Goal: Task Accomplishment & Management: Use online tool/utility

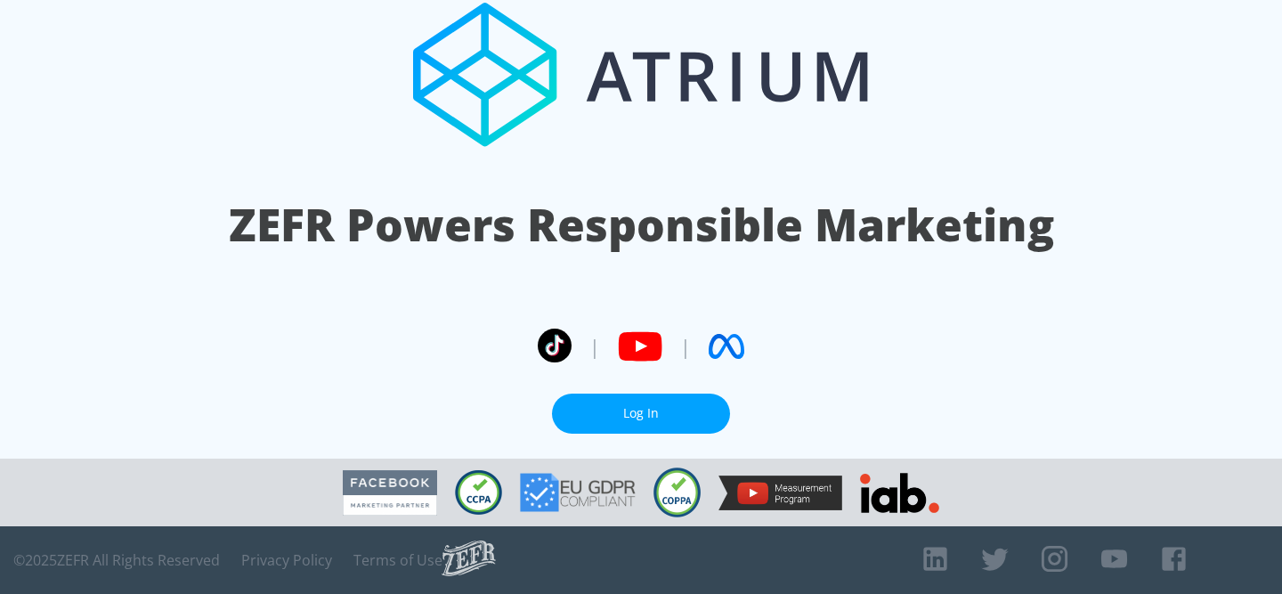
click at [605, 425] on link "Log In" at bounding box center [641, 413] width 178 height 40
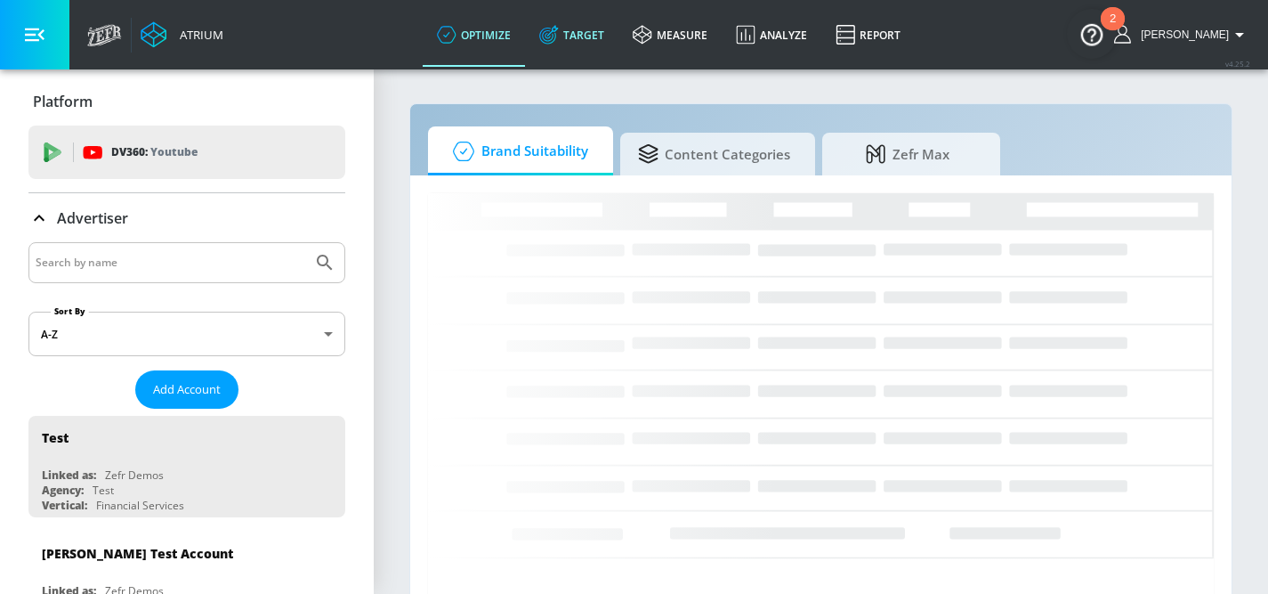
click at [588, 44] on link "Target" at bounding box center [571, 35] width 93 height 64
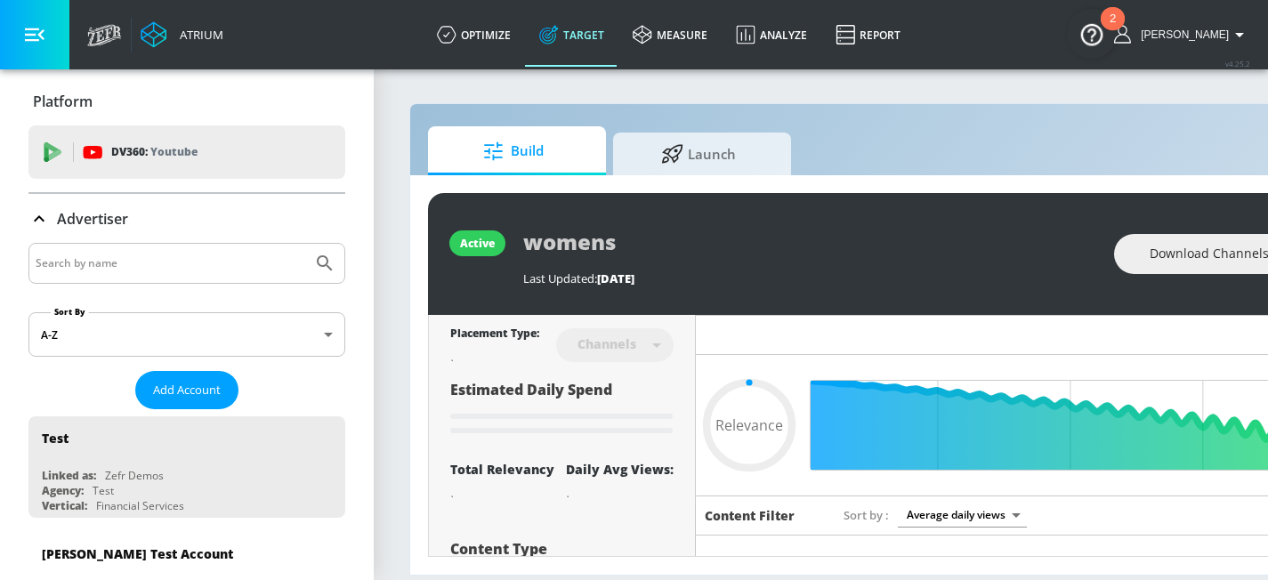
type input "0.6"
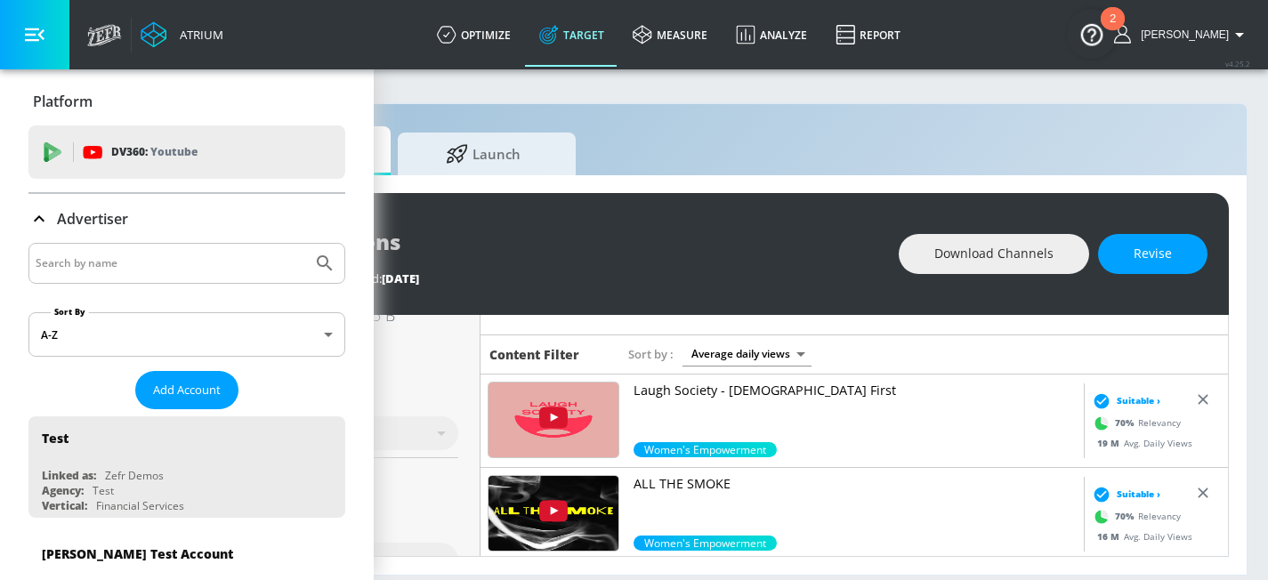
scroll to position [160, 0]
click at [652, 44] on icon at bounding box center [643, 35] width 20 height 20
